Goal: Task Accomplishment & Management: Complete application form

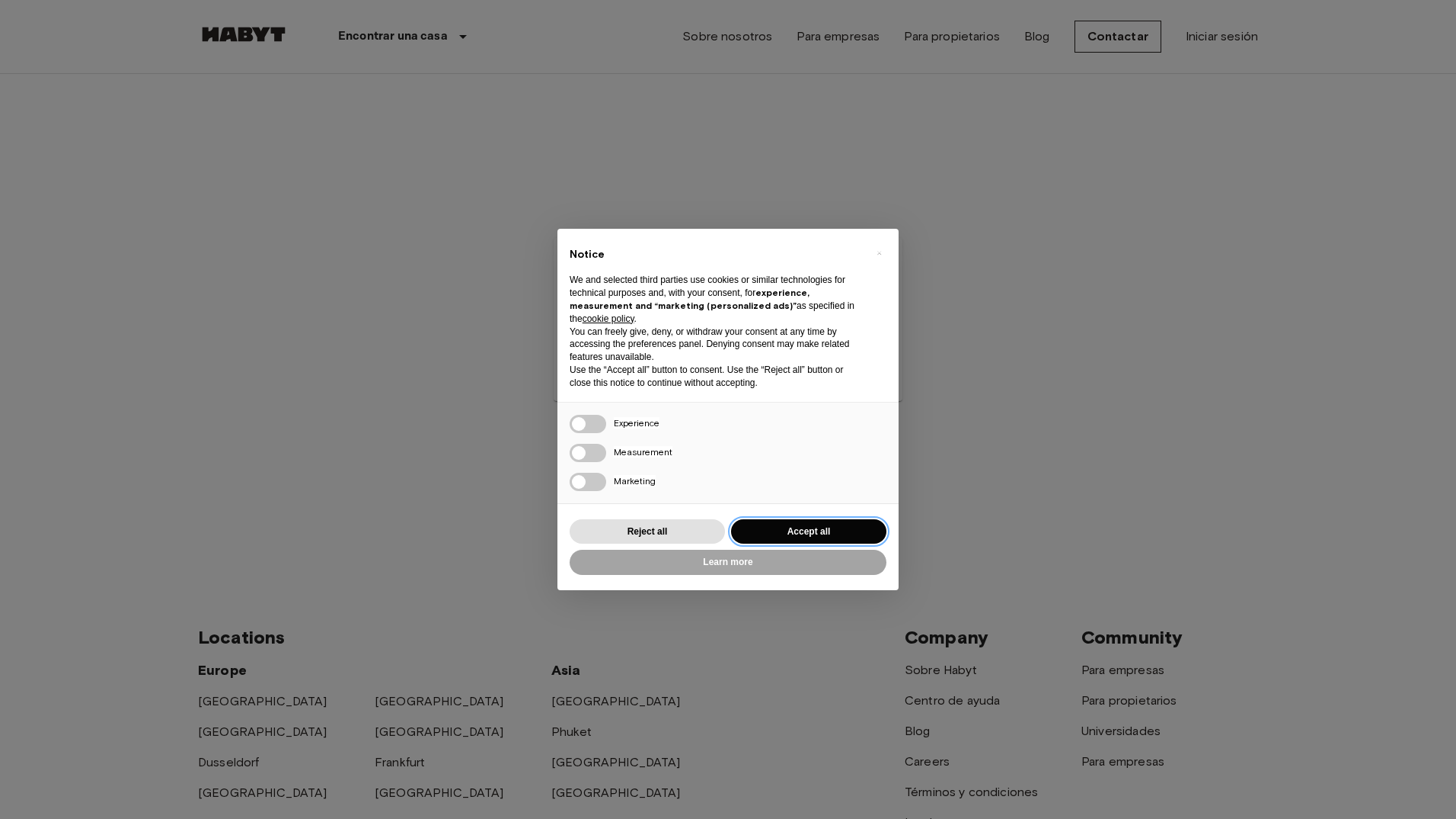
click at [776, 524] on button "Accept all" at bounding box center [809, 532] width 156 height 25
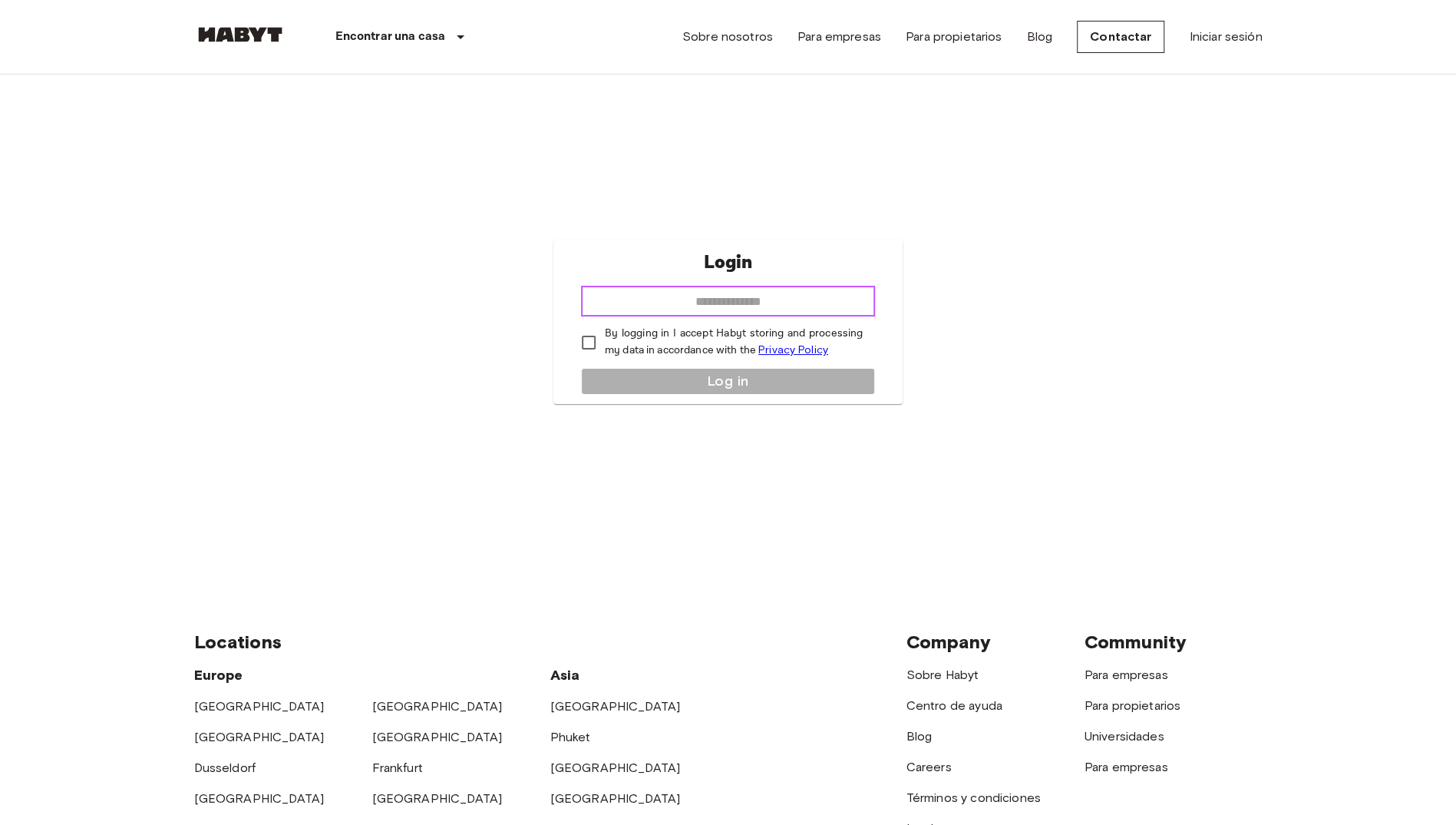
click at [762, 309] on input "email" at bounding box center [728, 300] width 294 height 30
type input "**********"
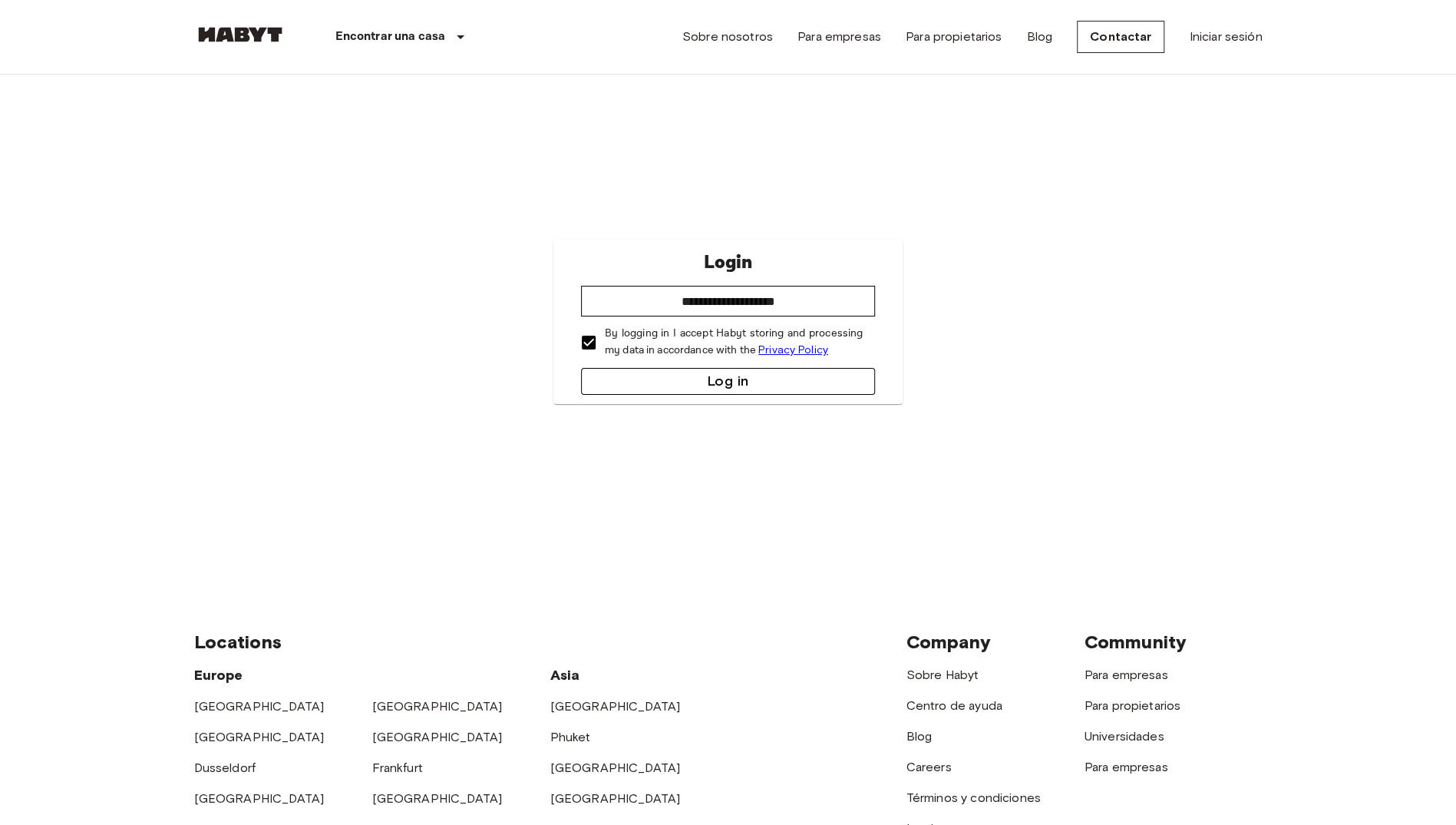
click at [668, 384] on button "Log in" at bounding box center [728, 381] width 294 height 26
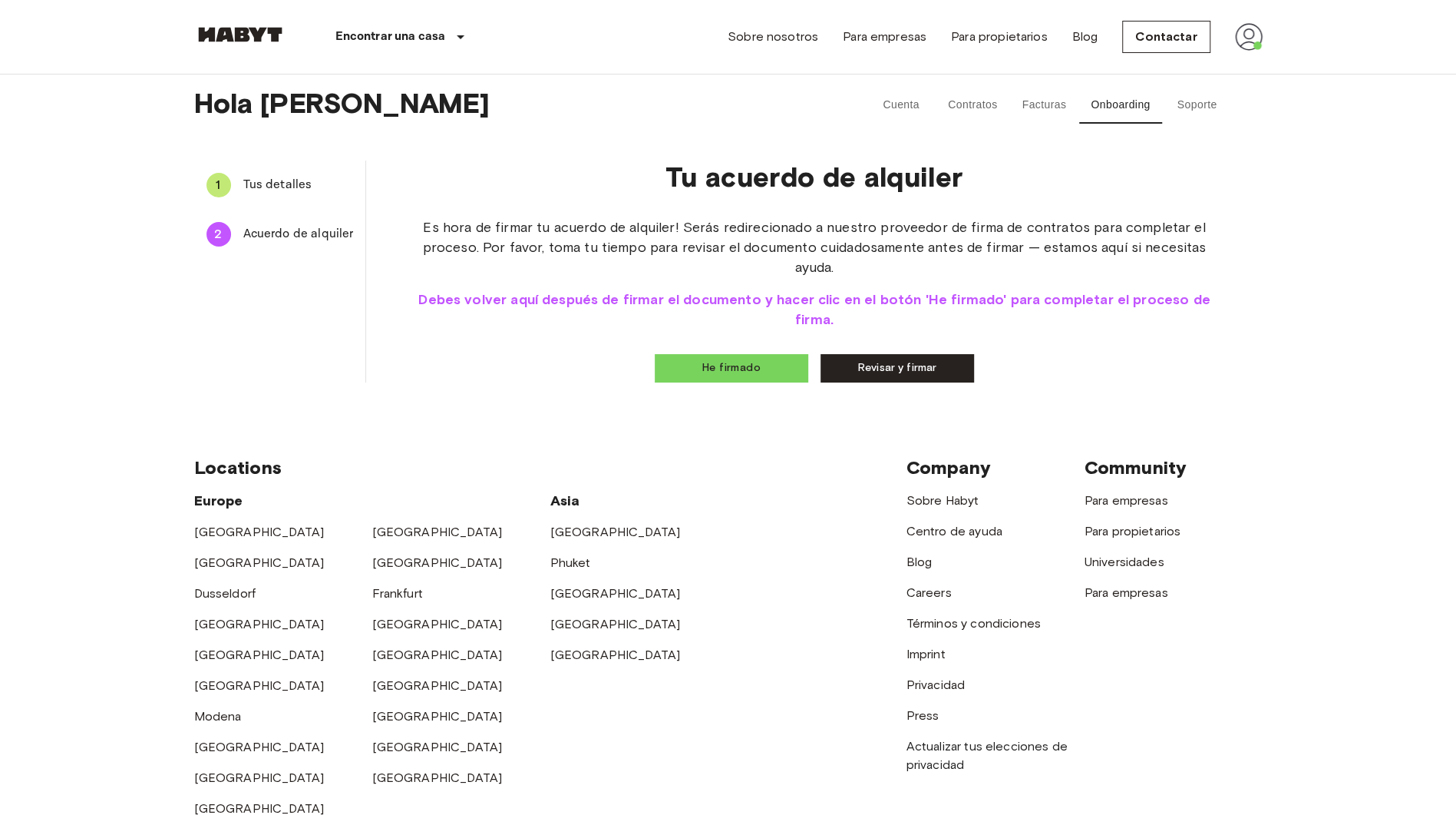
click at [870, 367] on link "Revisar y firmar" at bounding box center [897, 368] width 154 height 28
click at [753, 364] on button "He firmado" at bounding box center [731, 368] width 154 height 28
click at [884, 367] on link "Revisar y firmar" at bounding box center [897, 368] width 154 height 28
click at [250, 172] on div "1 Tus detalles" at bounding box center [279, 185] width 172 height 37
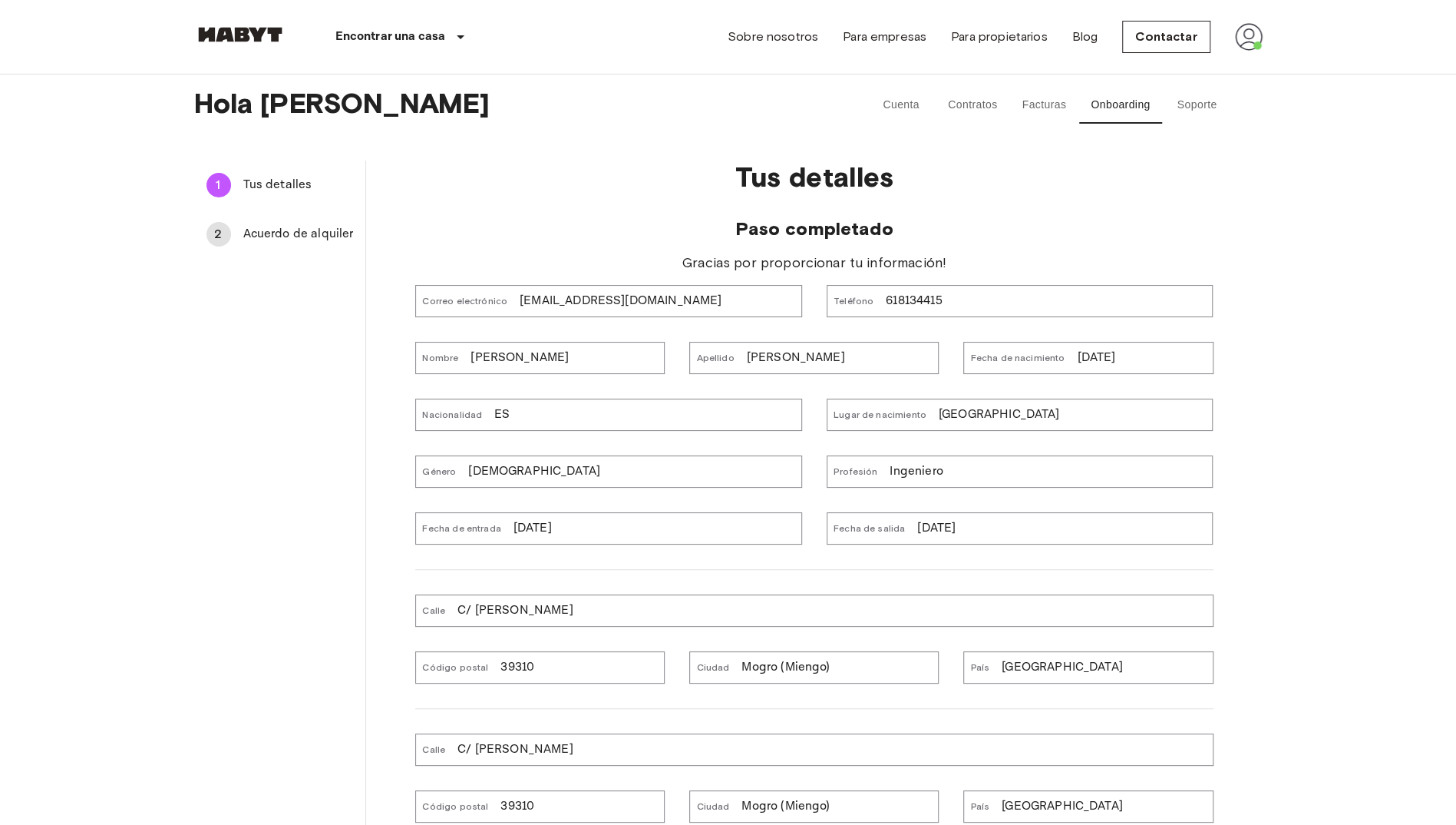
click at [296, 229] on span "Acuerdo de alquiler" at bounding box center [298, 233] width 111 height 19
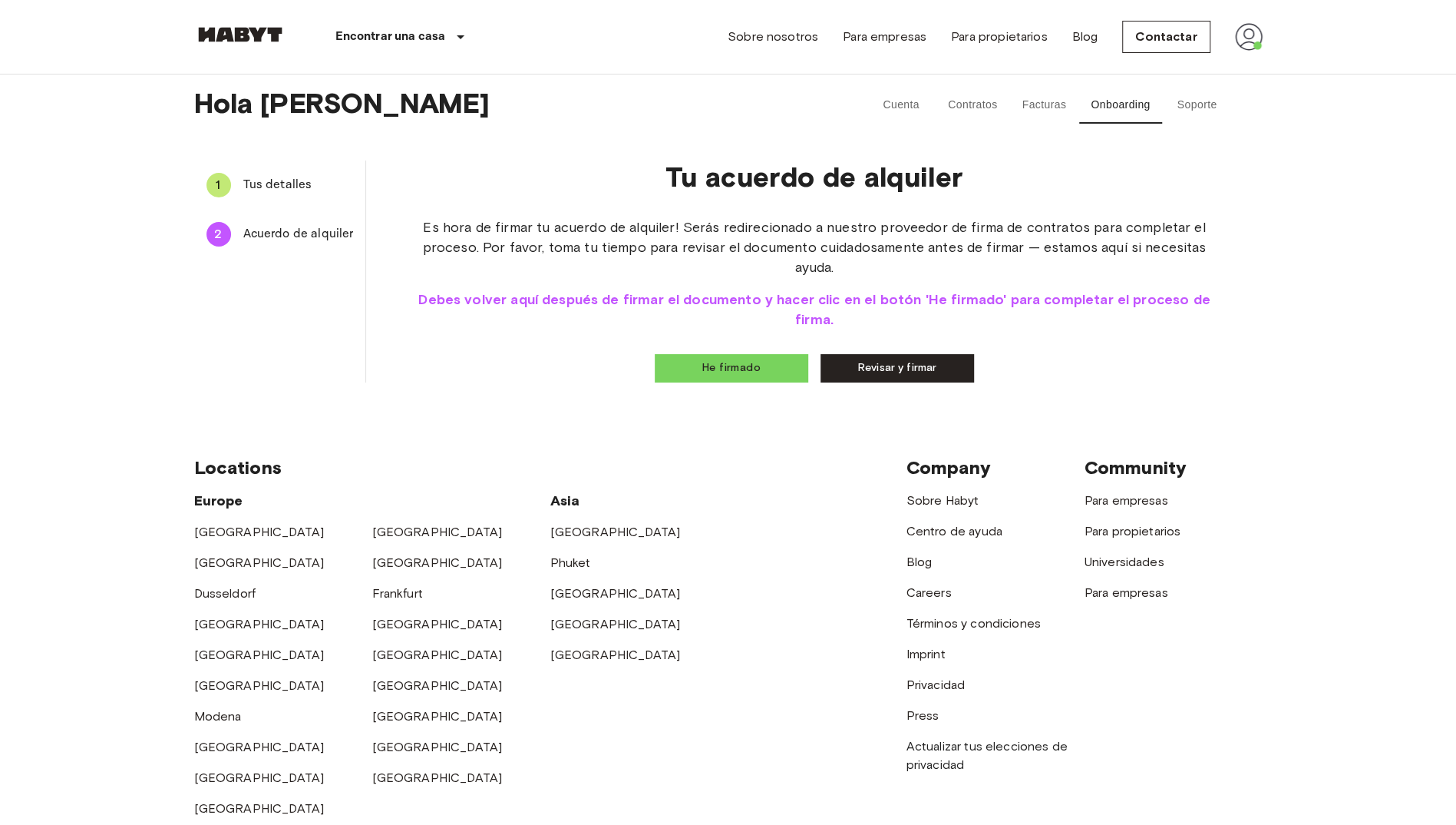
click at [879, 370] on link "Revisar y firmar" at bounding box center [897, 368] width 154 height 28
